Goal: Find specific fact

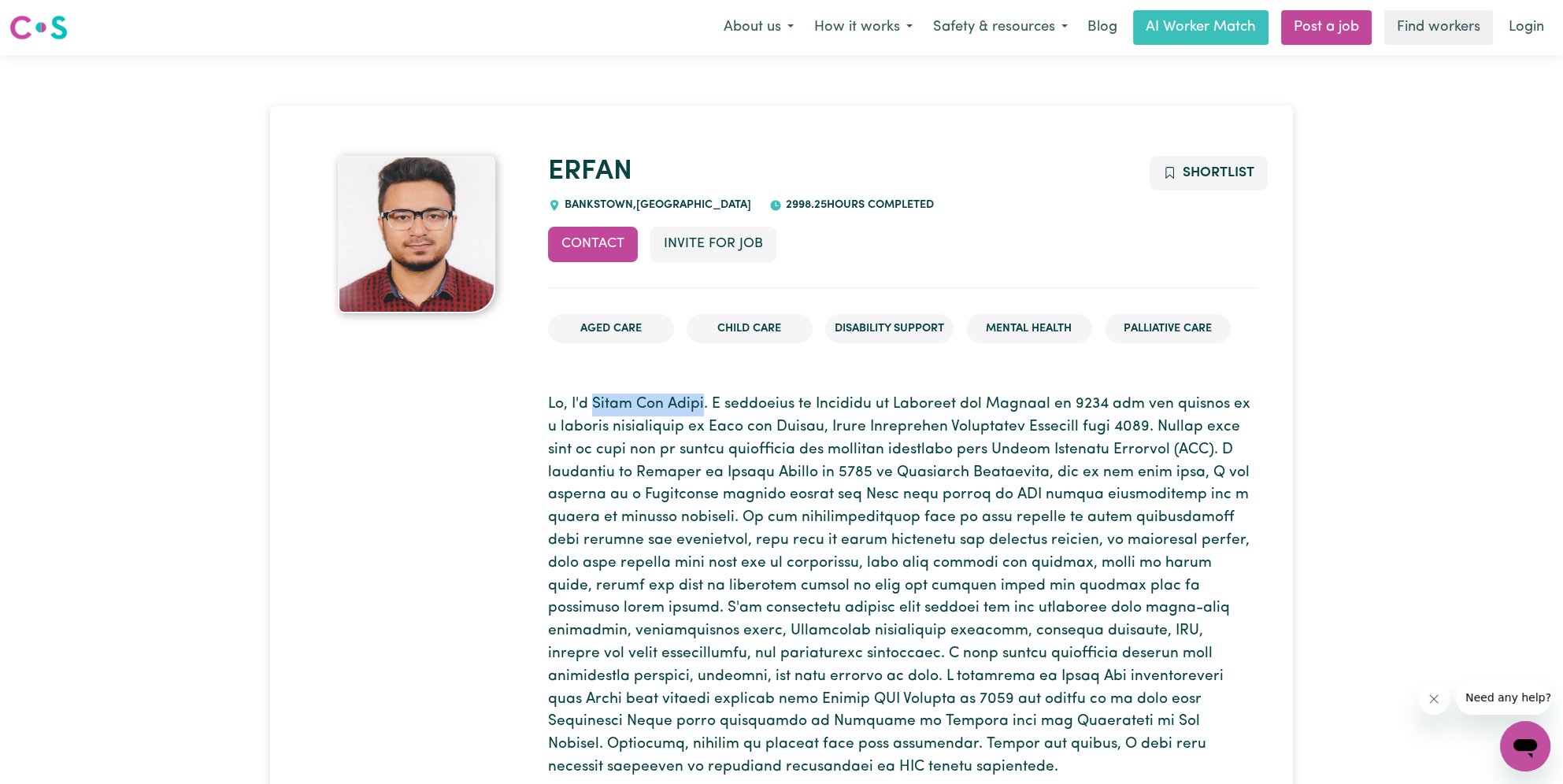
drag, startPoint x: 596, startPoint y: 403, endPoint x: 707, endPoint y: 405, distance: 111.0
click at [707, 405] on p at bounding box center [903, 586] width 710 height 385
copy p "Erfan Bin Emdad"
click at [783, 440] on p at bounding box center [903, 586] width 710 height 385
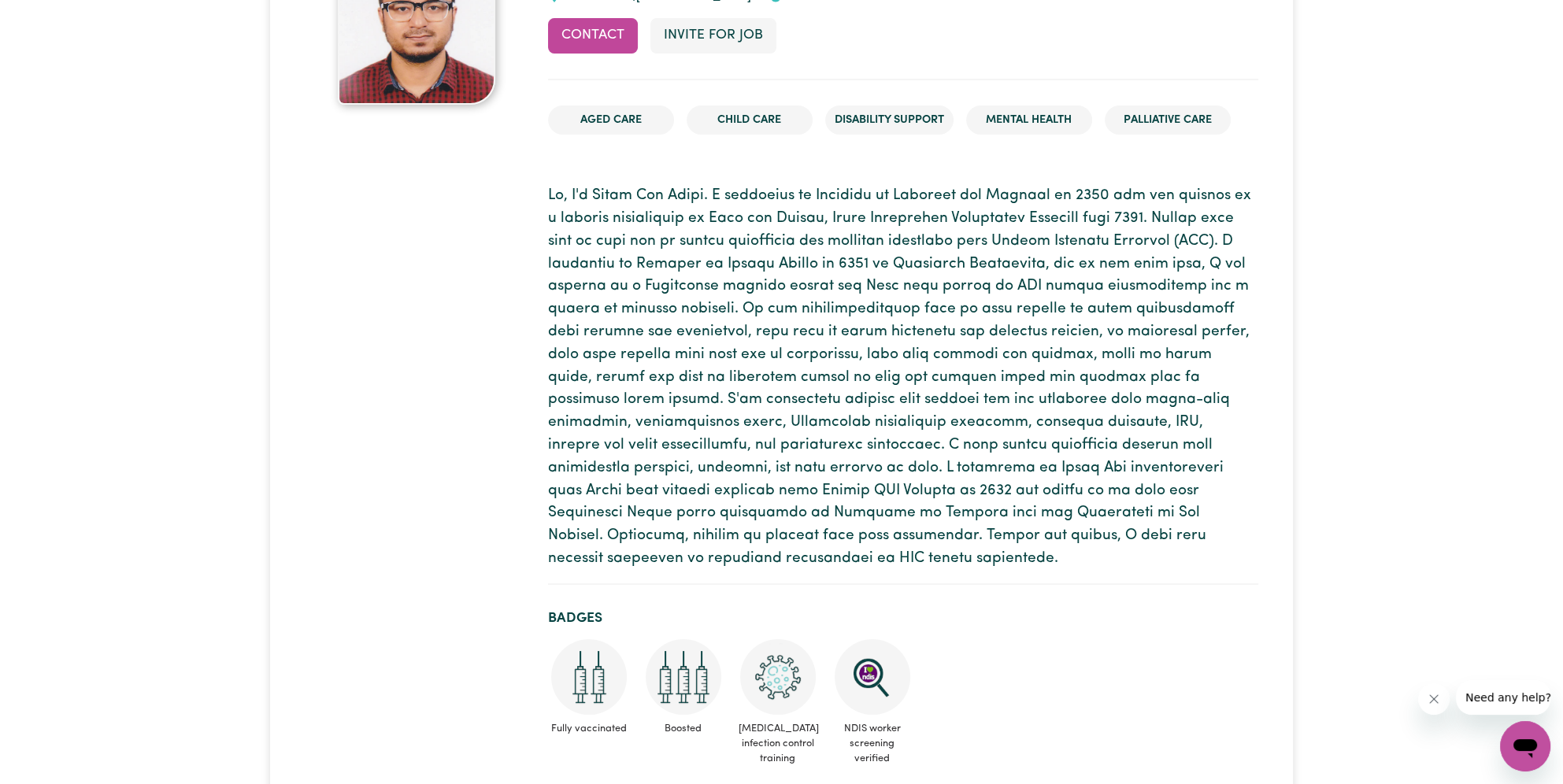
scroll to position [236, 0]
